Goal: Task Accomplishment & Management: Manage account settings

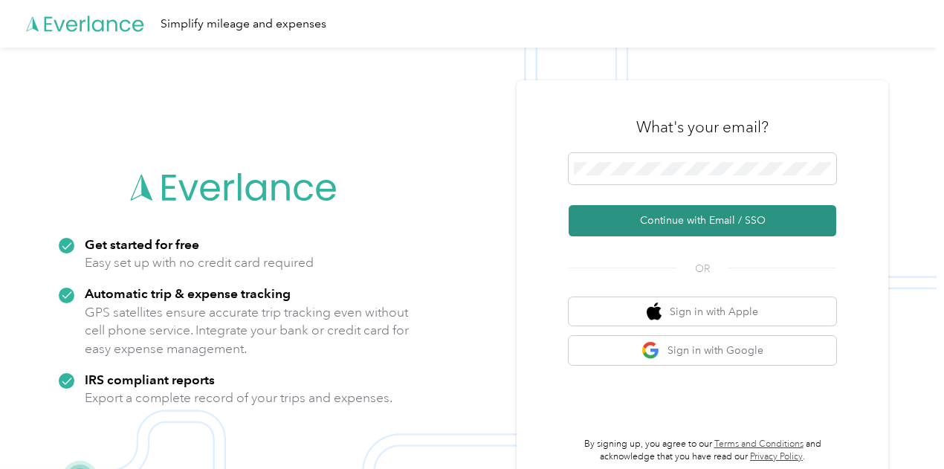
click at [694, 221] on button "Continue with Email / SSO" at bounding box center [703, 220] width 268 height 31
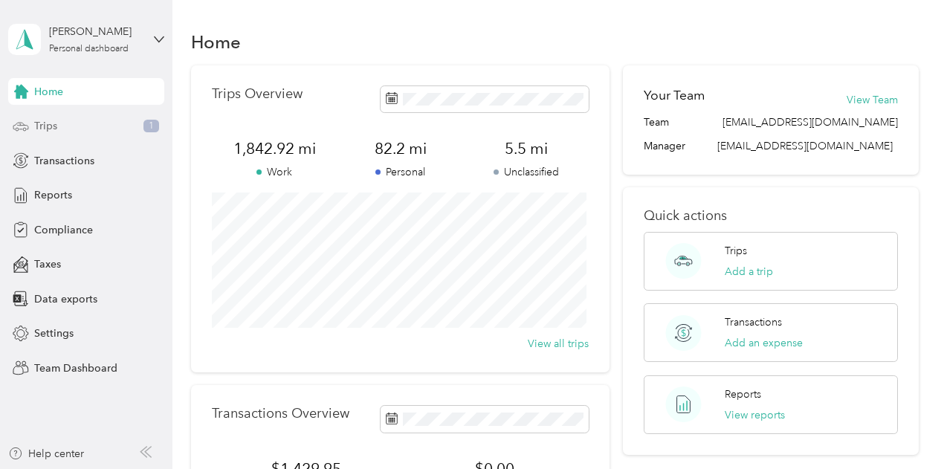
click at [65, 123] on div "Trips 1" at bounding box center [86, 126] width 156 height 27
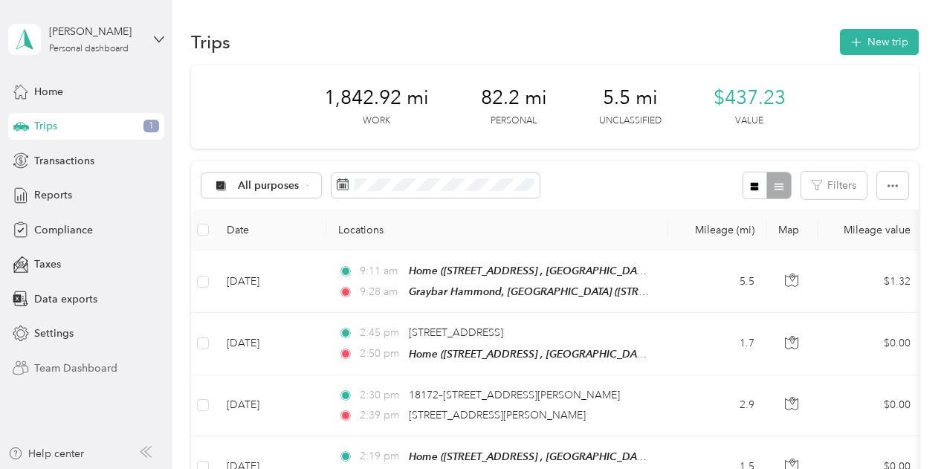
click at [57, 361] on span "Team Dashboard" at bounding box center [75, 369] width 83 height 16
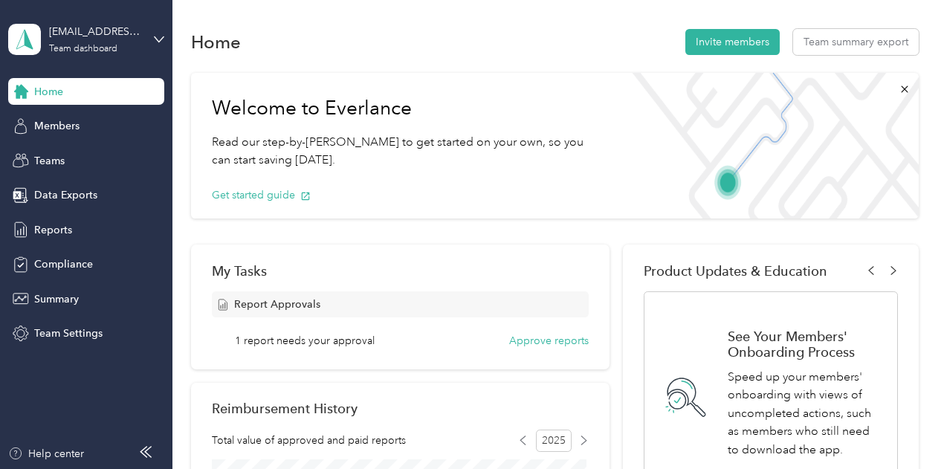
click at [323, 305] on div "Report Approvals" at bounding box center [401, 304] width 378 height 26
click at [514, 340] on button "Approve reports" at bounding box center [549, 341] width 80 height 16
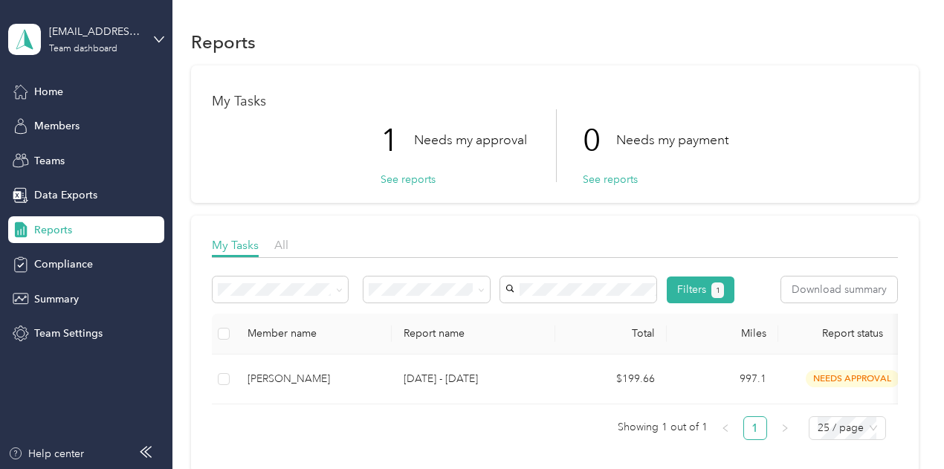
scroll to position [74, 0]
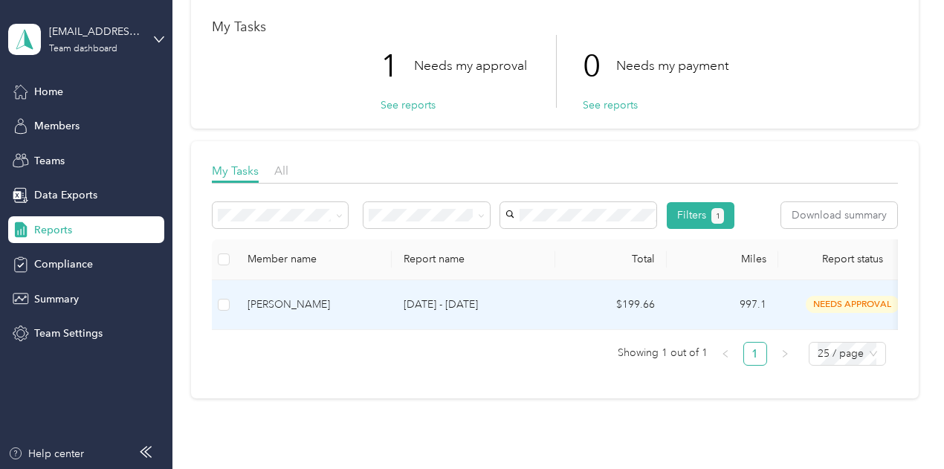
click at [460, 313] on p "[DATE] - [DATE]" at bounding box center [474, 305] width 140 height 16
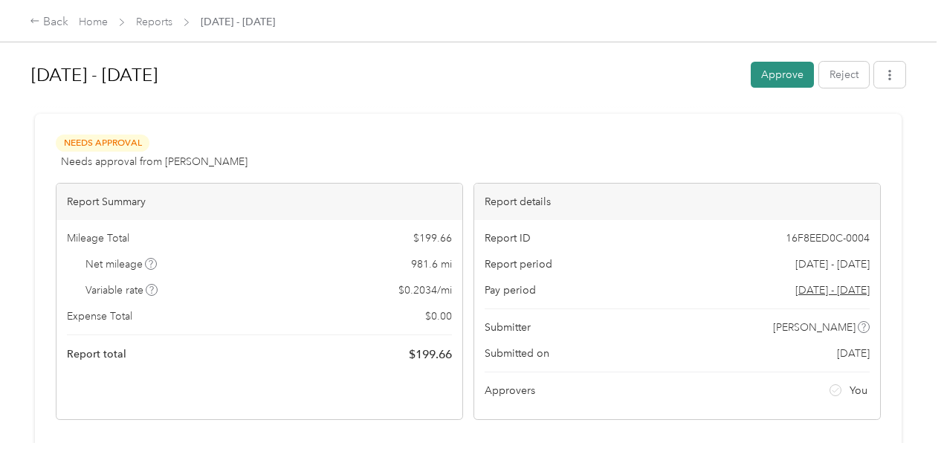
click at [781, 69] on button "Approve" at bounding box center [782, 75] width 63 height 26
